Goal: Transaction & Acquisition: Register for event/course

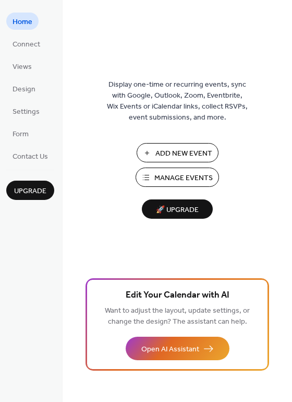
click at [175, 175] on span "Manage Events" at bounding box center [183, 178] width 58 height 11
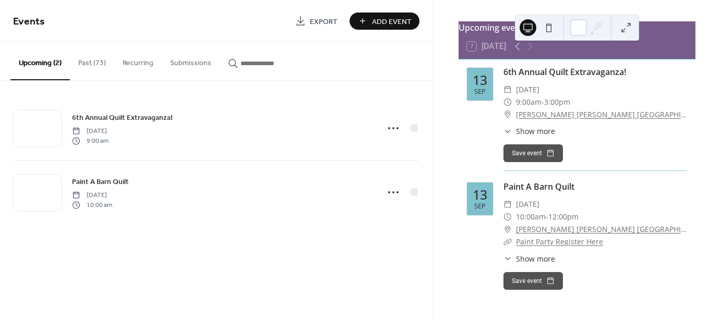
scroll to position [52, 0]
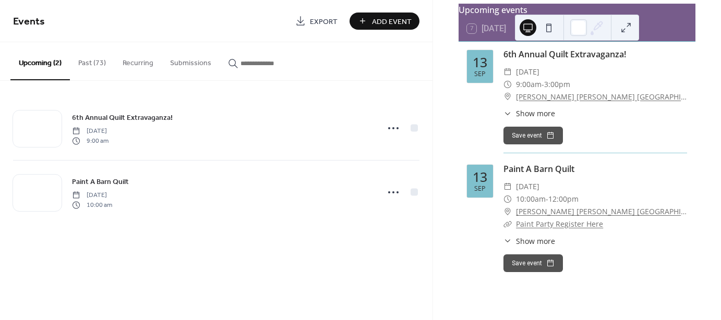
click at [572, 228] on link "Paint Party Register Here" at bounding box center [559, 224] width 87 height 10
click at [505, 228] on icon at bounding box center [507, 224] width 8 height 8
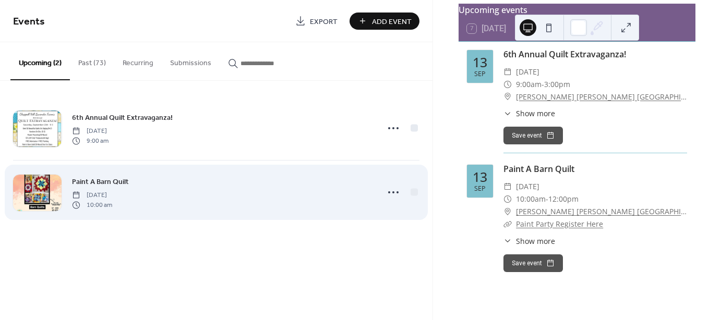
click at [310, 175] on div "Paint A Barn Quilt [DATE] 10:00 am" at bounding box center [216, 193] width 406 height 64
